Goal: Information Seeking & Learning: Learn about a topic

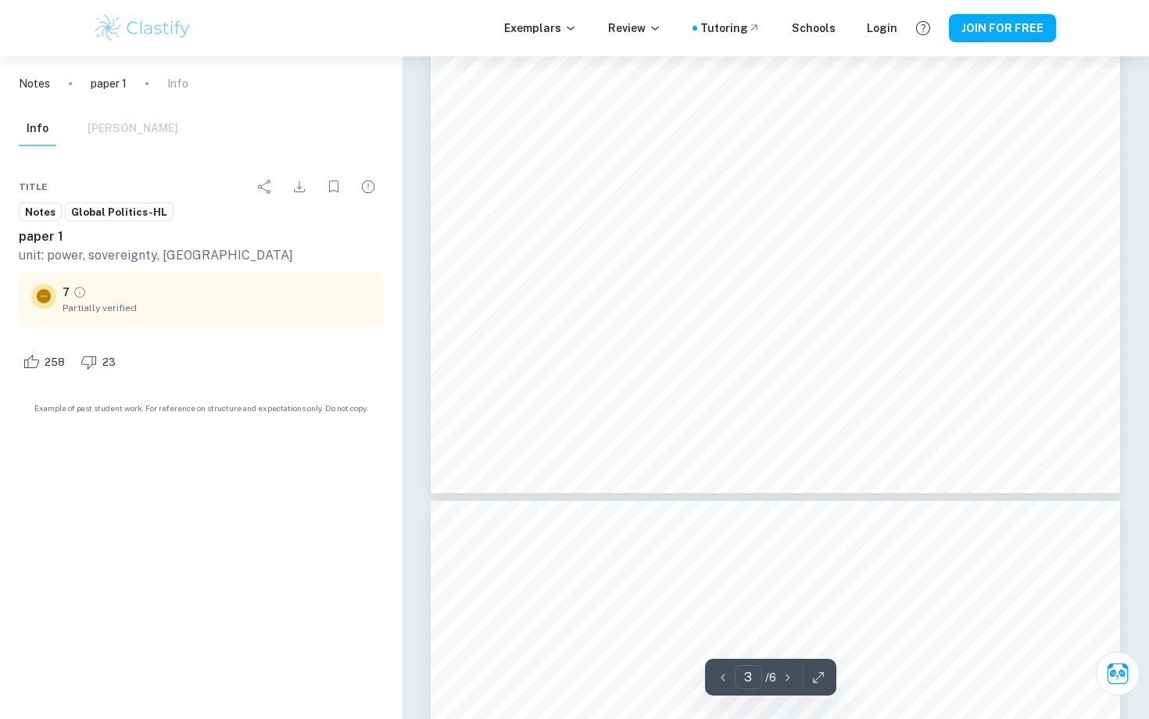
scroll to position [2496, 0]
click at [782, 496] on div "Ask Clai 3 ​ / 6" at bounding box center [775, 383] width 689 height 5644
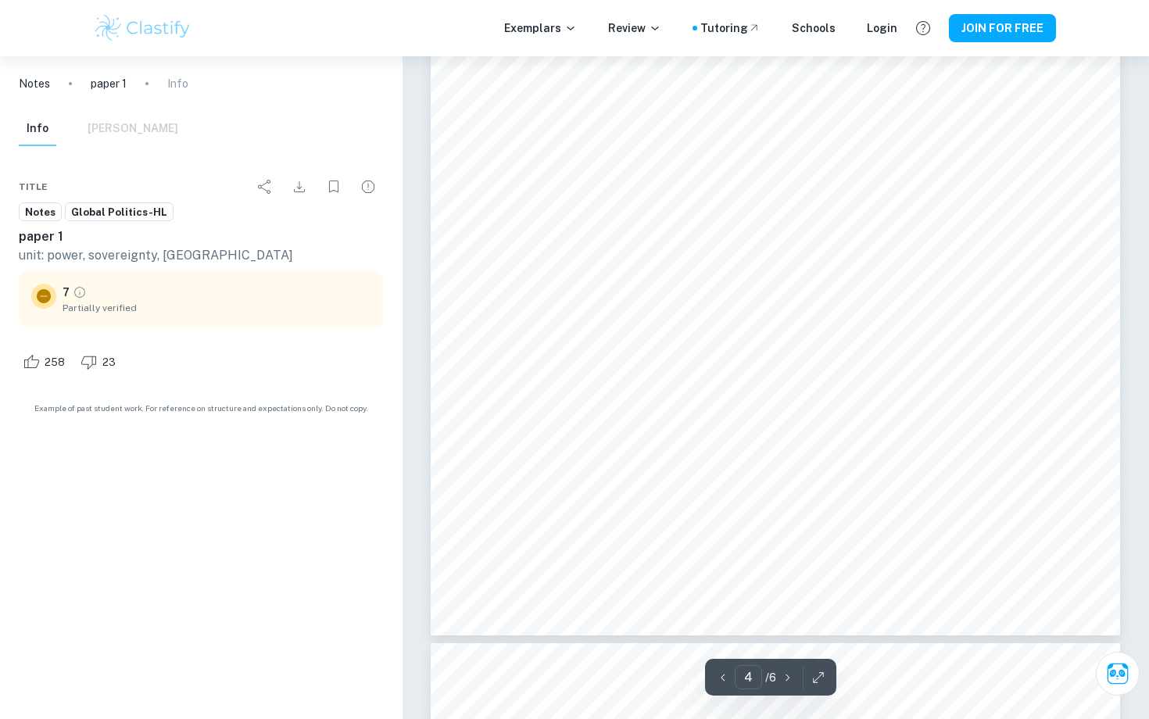
scroll to position [3254, 0]
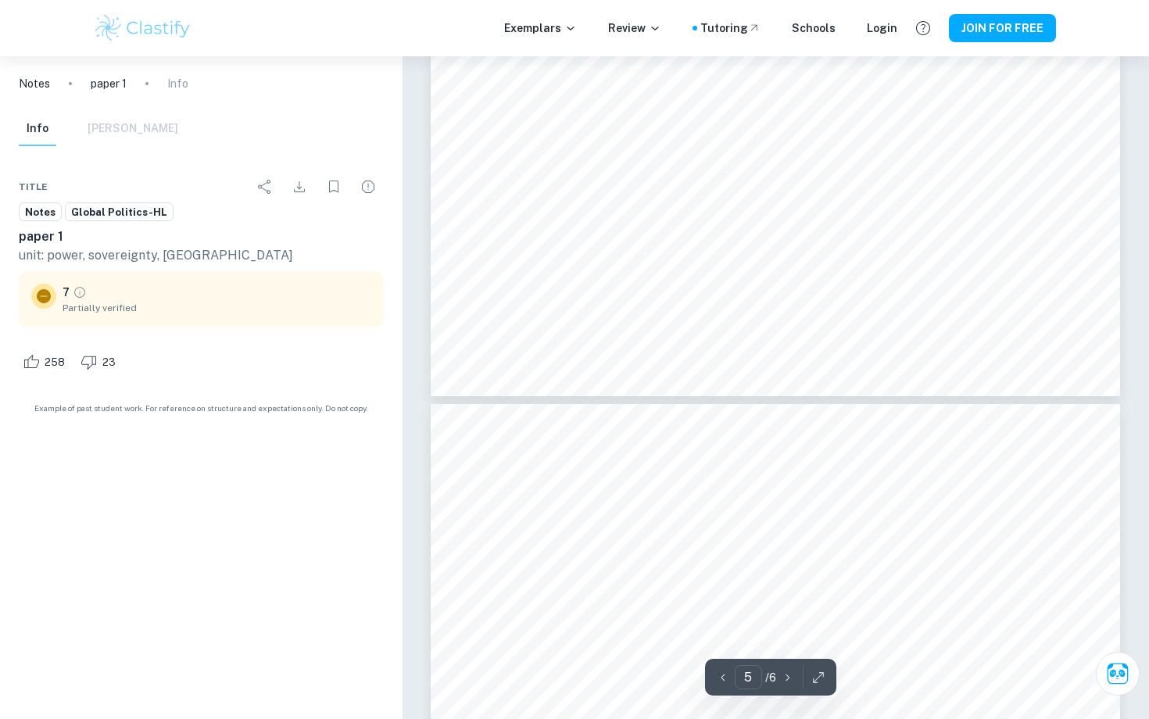
type input "6"
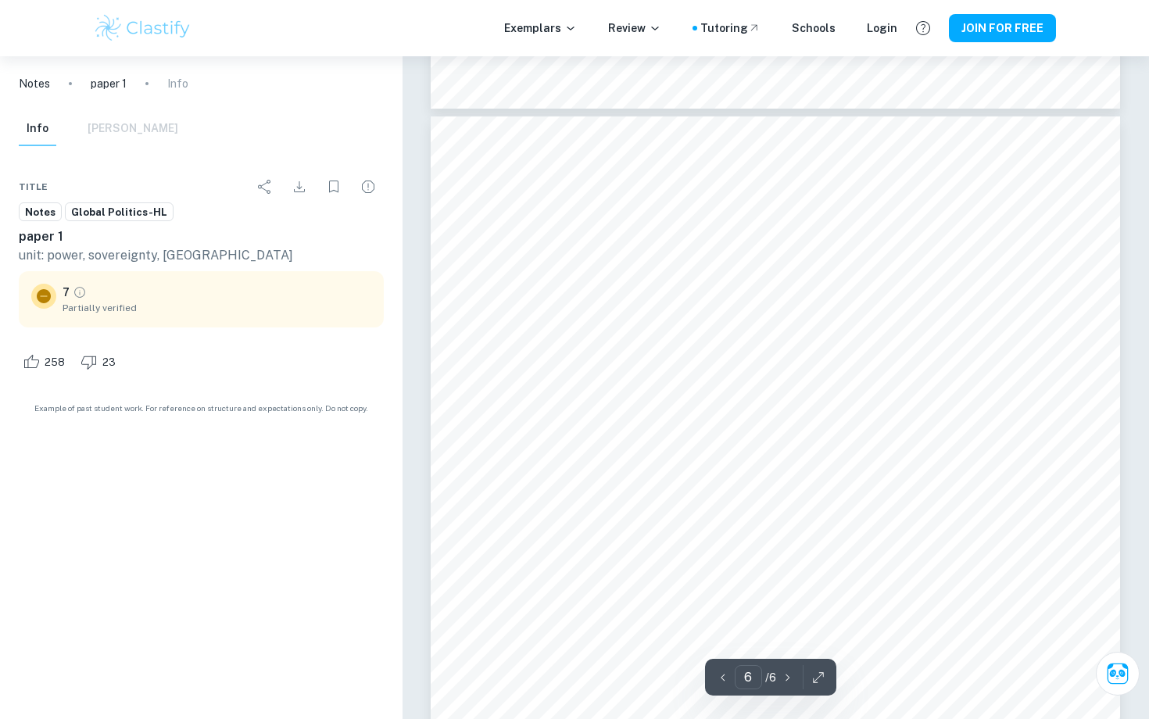
scroll to position [4678, 0]
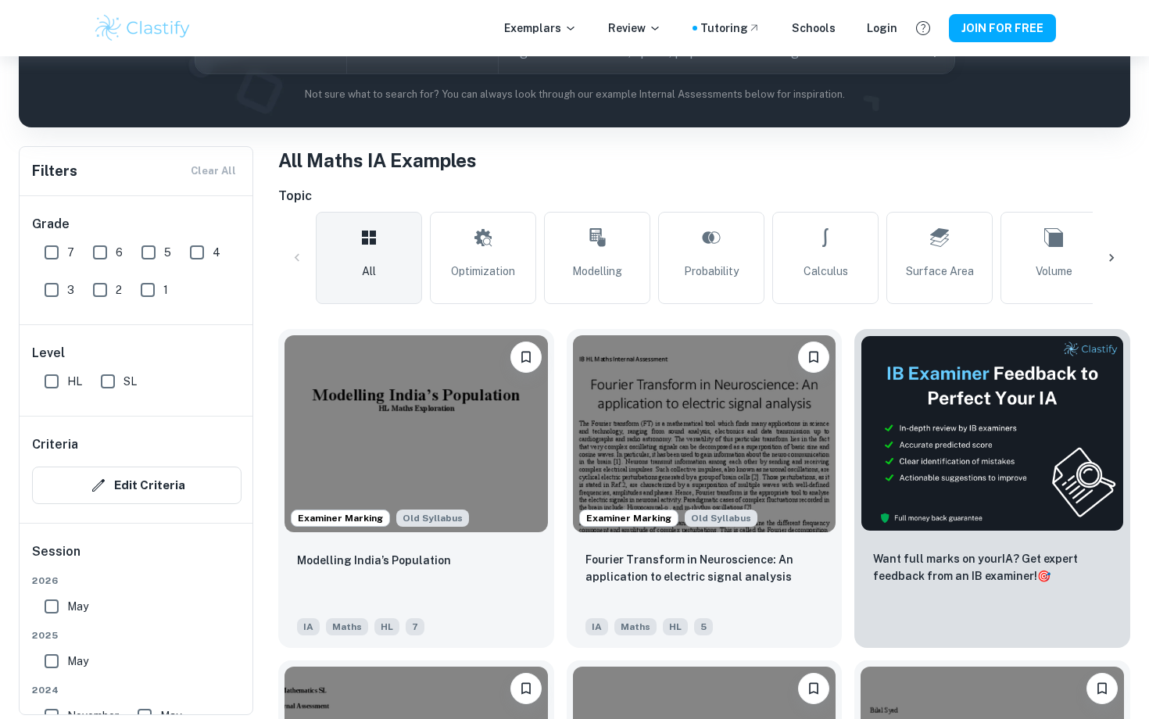
scroll to position [231, 0]
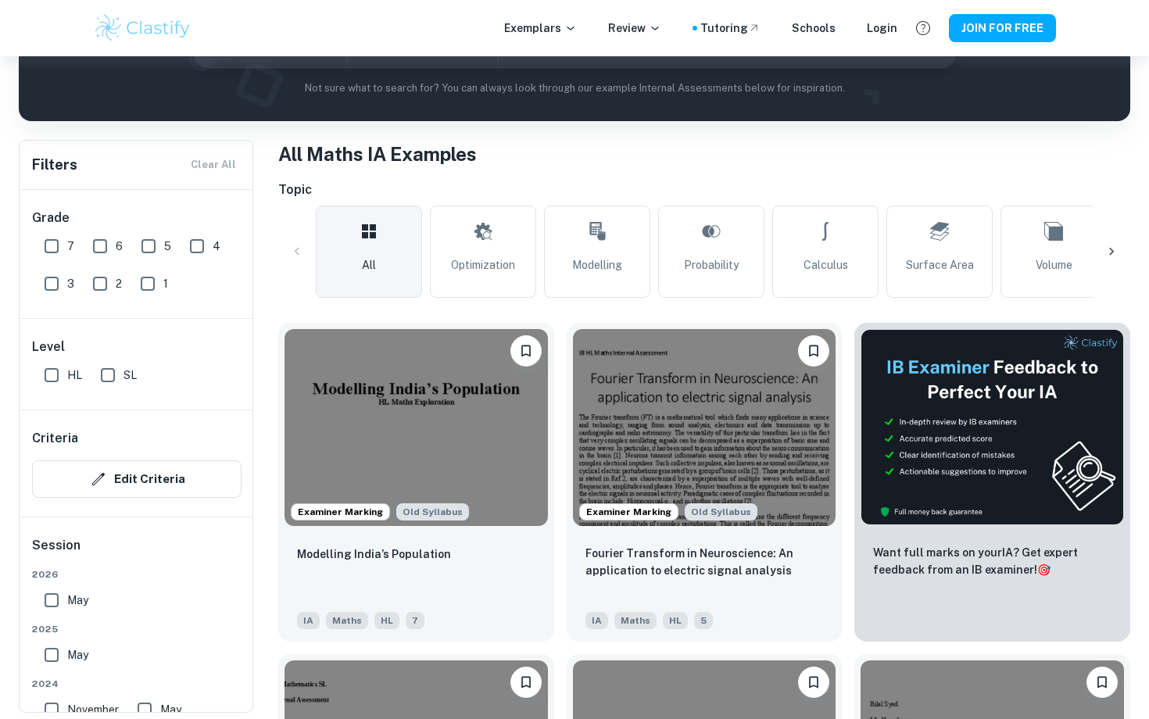
click at [58, 378] on input "HL" at bounding box center [51, 375] width 31 height 31
checkbox input "true"
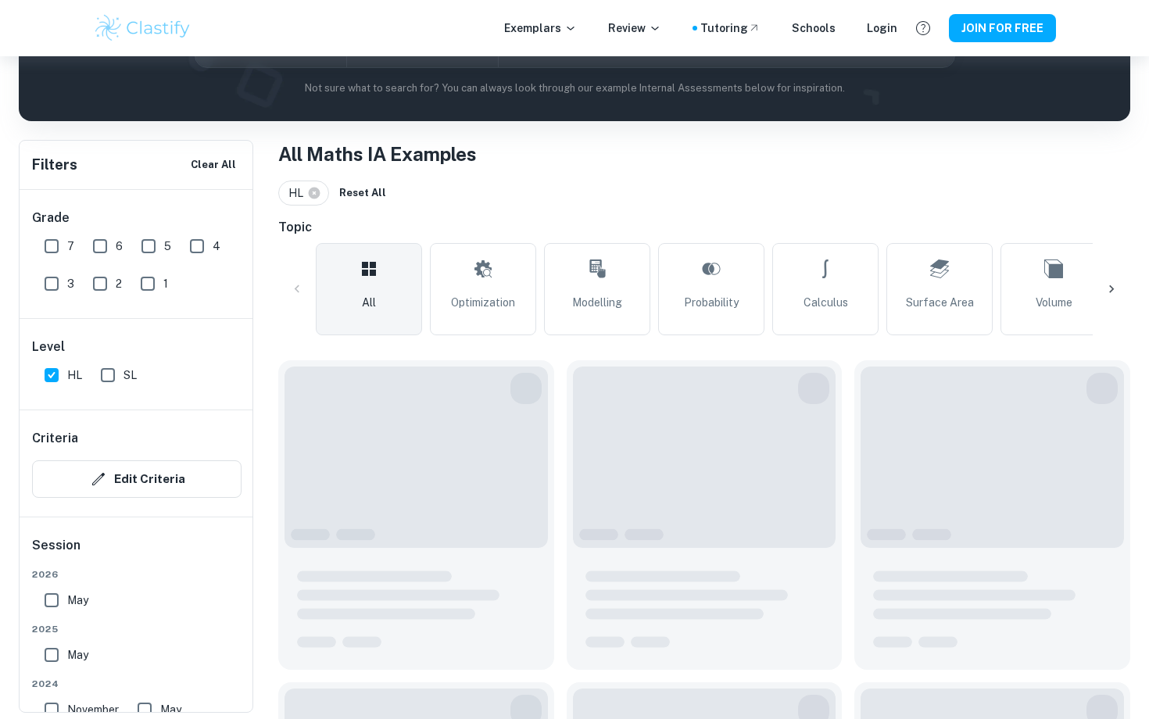
click at [49, 247] on input "7" at bounding box center [51, 246] width 31 height 31
checkbox input "true"
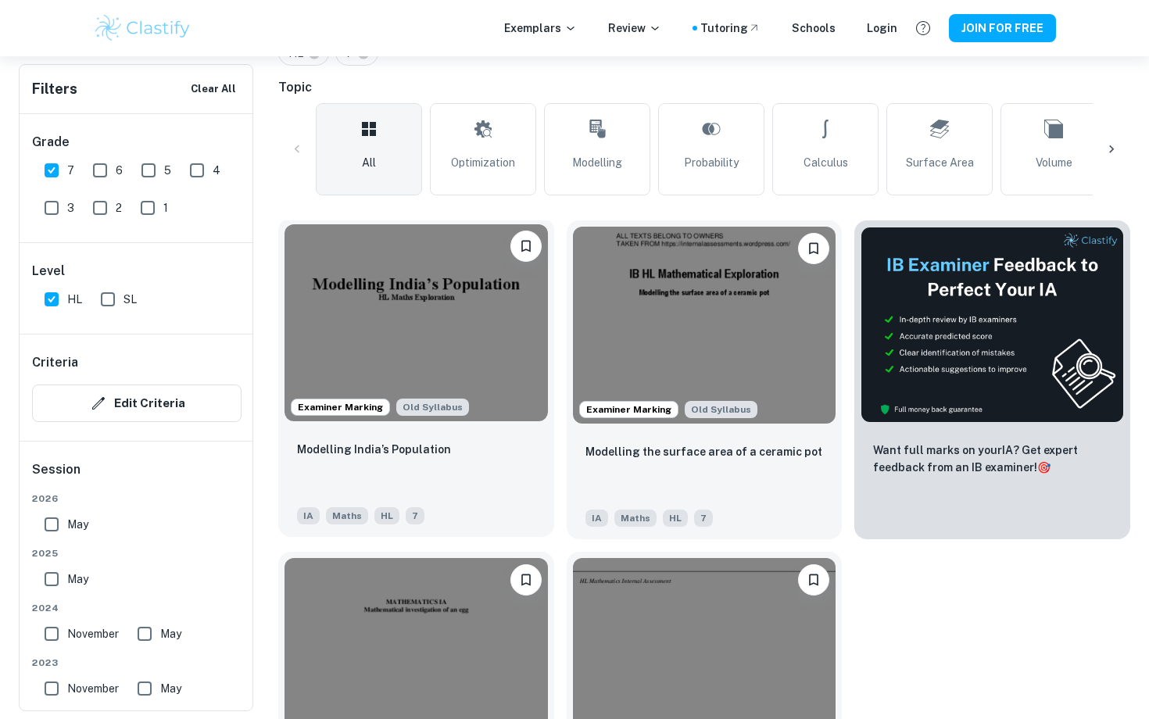
scroll to position [523, 0]
